Goal: Task Accomplishment & Management: Use online tool/utility

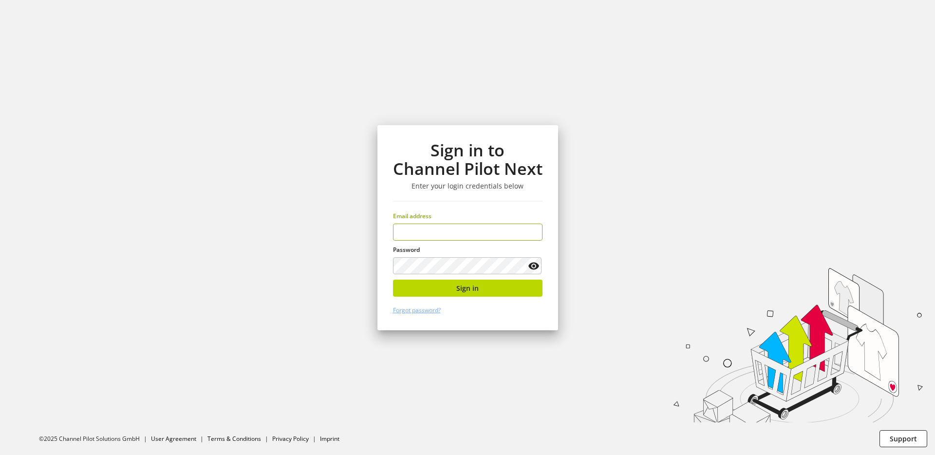
click at [0, 454] on com-1password-button at bounding box center [0, 455] width 0 height 0
type input "**********"
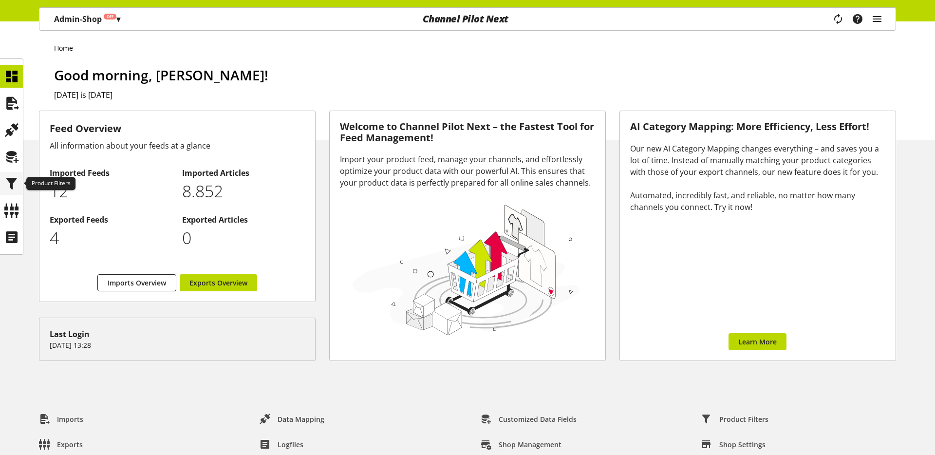
click at [12, 177] on icon at bounding box center [12, 183] width 16 height 19
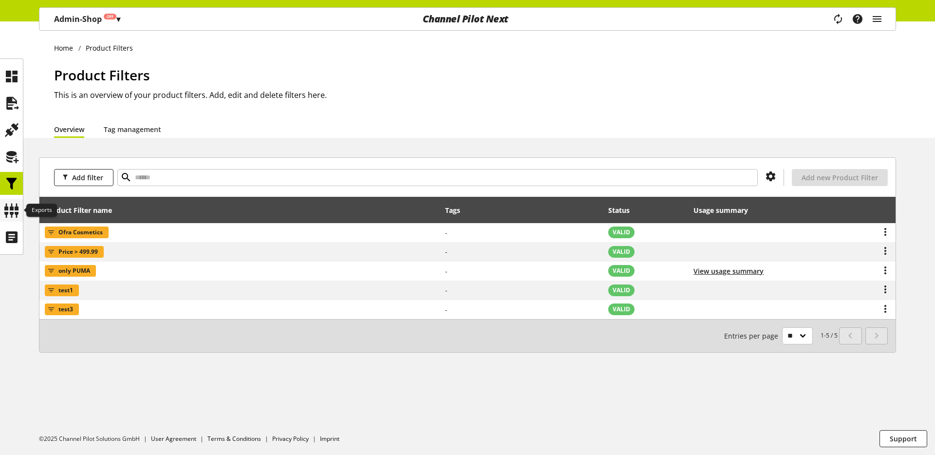
click at [14, 206] on icon at bounding box center [12, 210] width 16 height 19
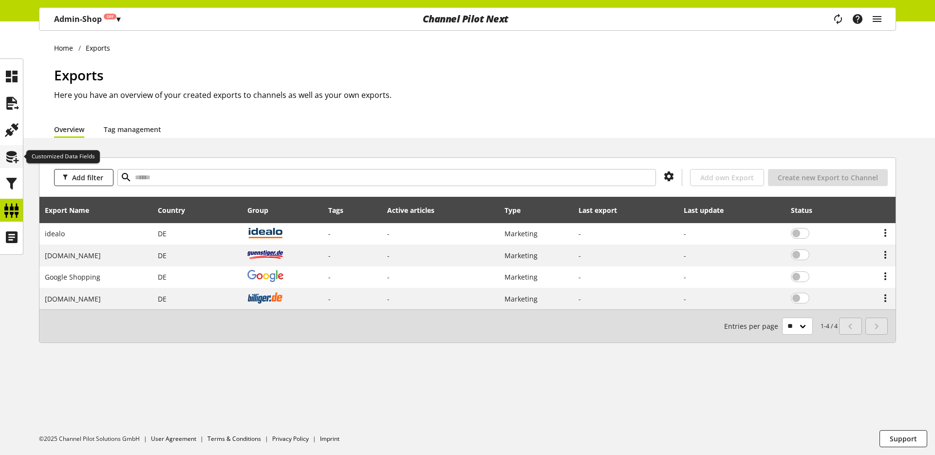
click at [15, 157] on icon at bounding box center [12, 156] width 16 height 19
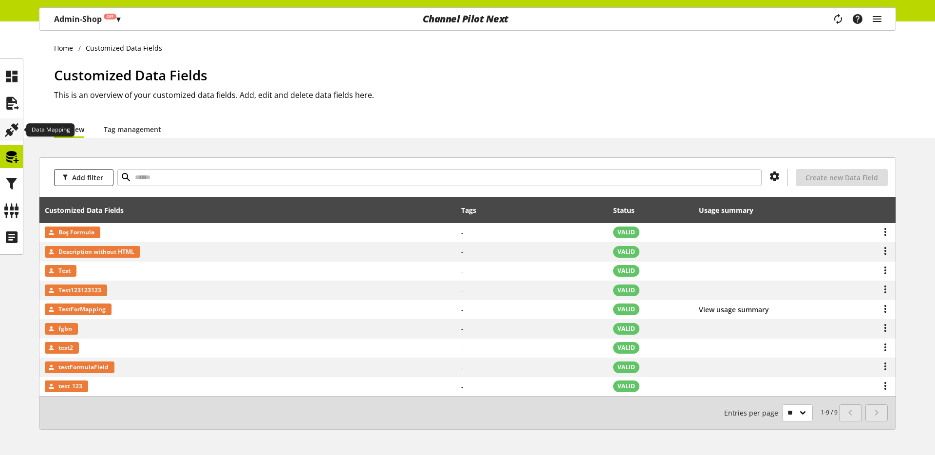
click at [15, 133] on icon at bounding box center [12, 129] width 16 height 19
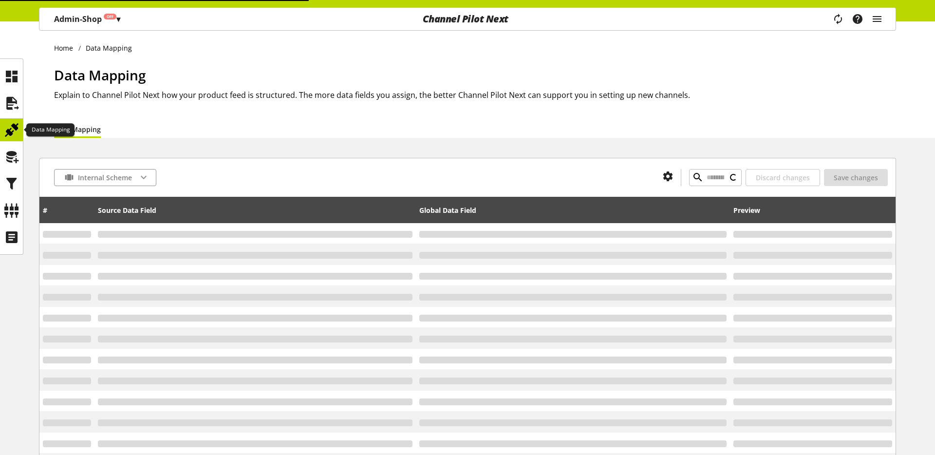
type input "********"
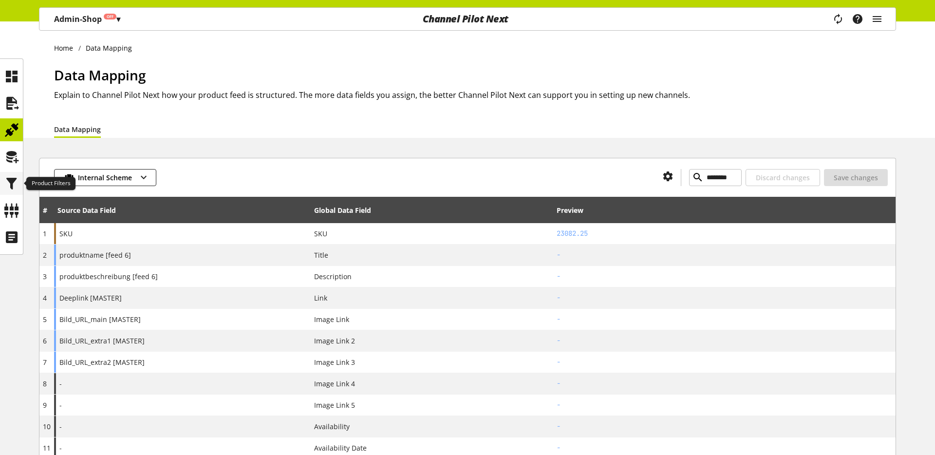
click at [11, 179] on icon at bounding box center [12, 183] width 16 height 19
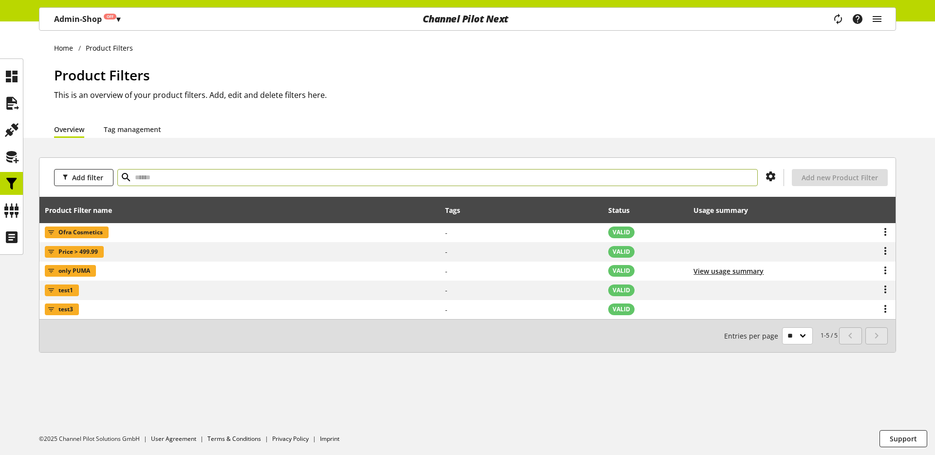
click at [136, 178] on input "text" at bounding box center [437, 177] width 641 height 17
type input "*********"
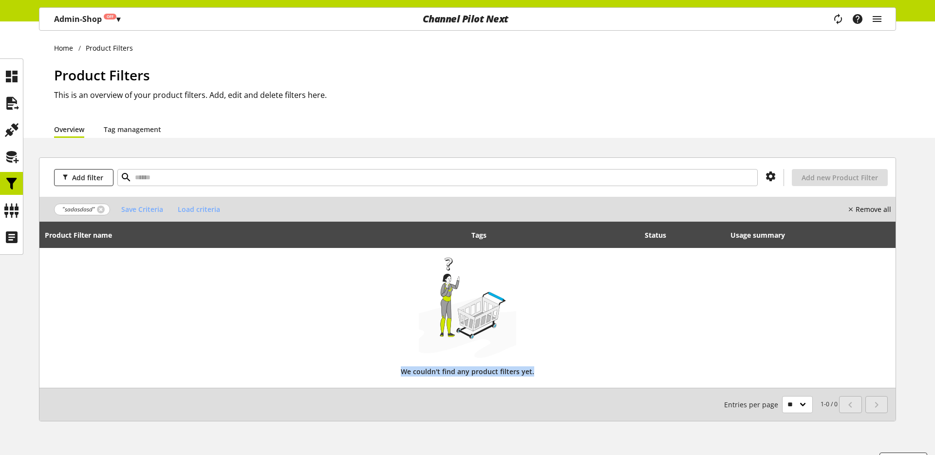
drag, startPoint x: 537, startPoint y: 370, endPoint x: 400, endPoint y: 373, distance: 136.9
click at [401, 372] on div "We couldn't find any product filters yet." at bounding box center [468, 372] width 846 height 26
copy div "We couldn't find any product filters yet."
click at [99, 175] on span "Add filter" at bounding box center [87, 177] width 31 height 10
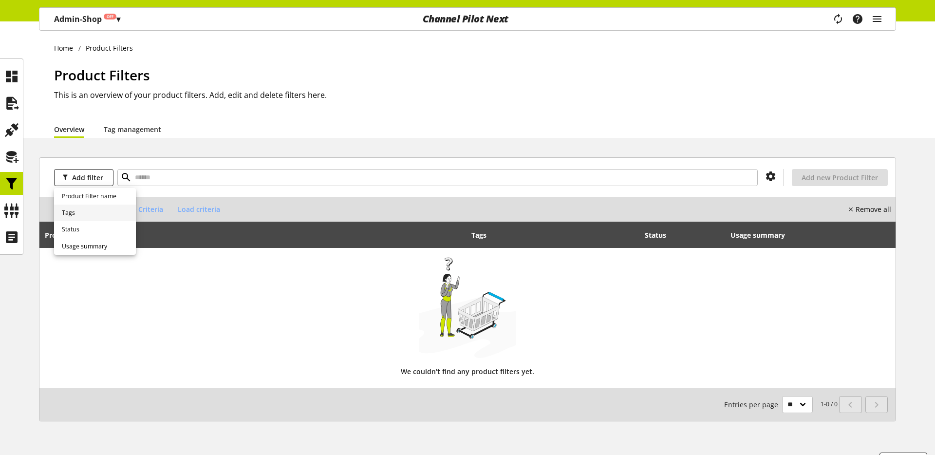
click at [83, 207] on link "Tags" at bounding box center [95, 213] width 82 height 17
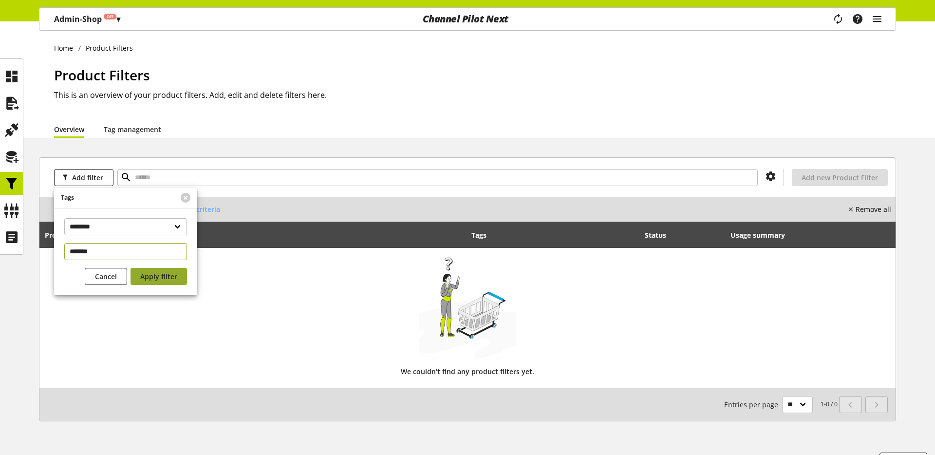
type input "*******"
click at [162, 276] on span "Apply filter" at bounding box center [158, 276] width 37 height 10
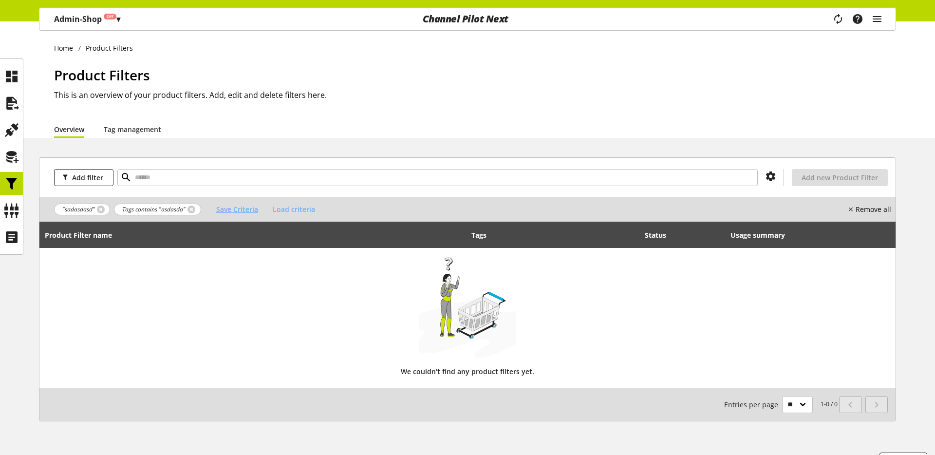
click at [239, 209] on span "Save Criteria" at bounding box center [237, 209] width 42 height 10
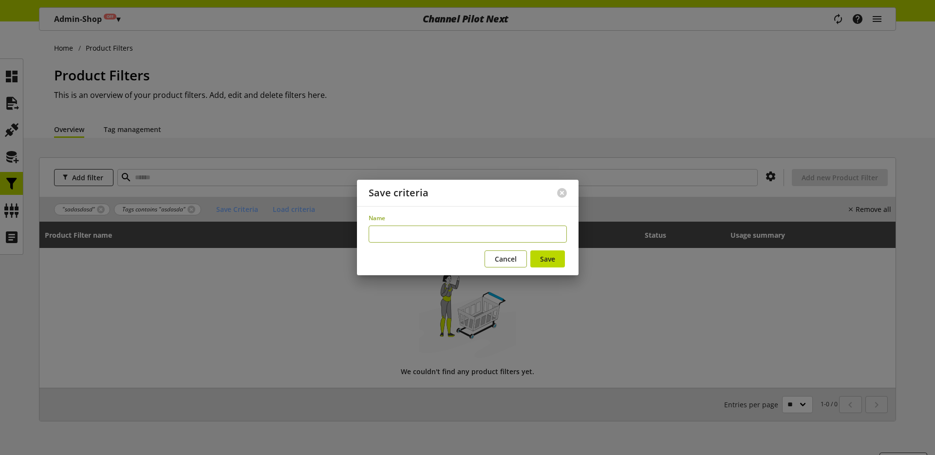
click at [515, 261] on span "Cancel" at bounding box center [506, 259] width 22 height 10
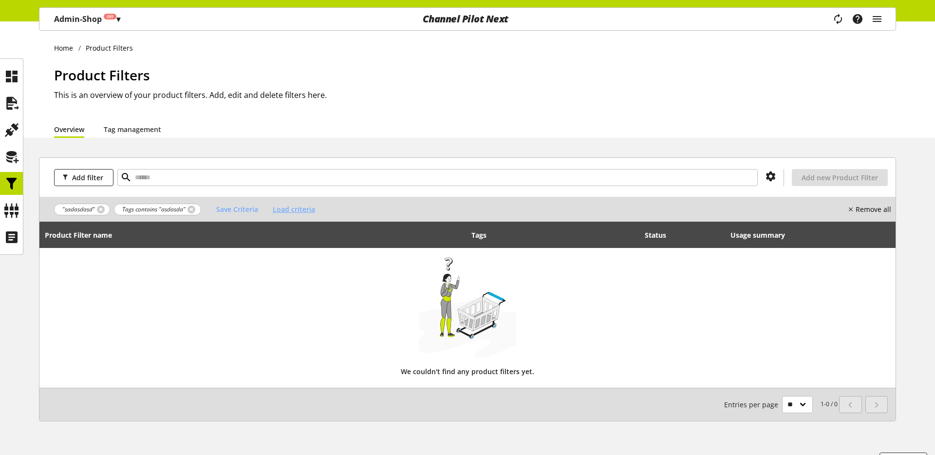
click at [300, 206] on span "Load criteria" at bounding box center [294, 209] width 42 height 10
click at [154, 124] on link "Tag management" at bounding box center [132, 129] width 57 height 10
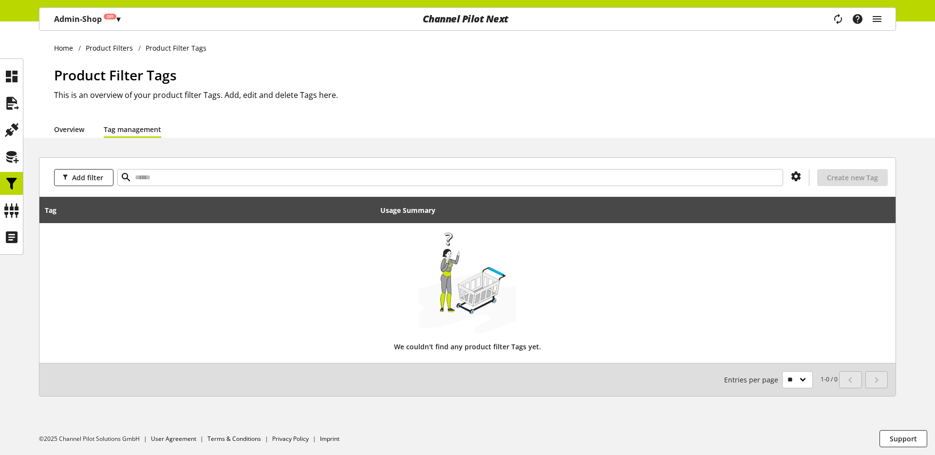
click at [79, 131] on link "Overview" at bounding box center [69, 129] width 30 height 10
